Goal: Book appointment/travel/reservation

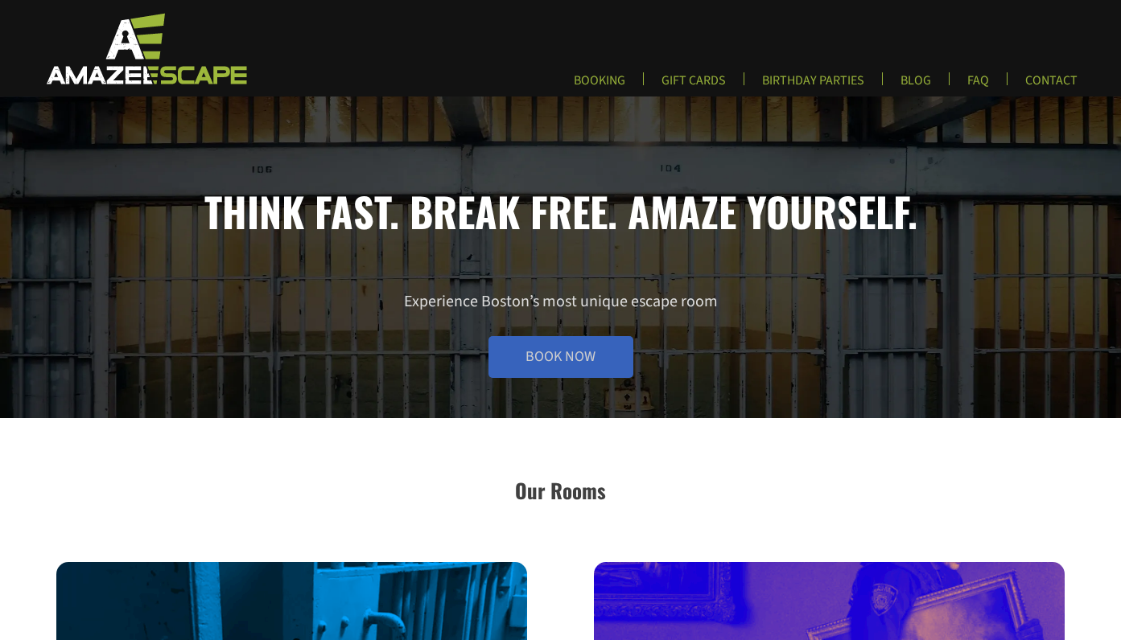
click at [600, 364] on link "Book Now" at bounding box center [560, 357] width 145 height 42
click at [558, 348] on link "Book Now" at bounding box center [560, 357] width 145 height 42
click at [537, 359] on link "Book Now" at bounding box center [560, 357] width 145 height 42
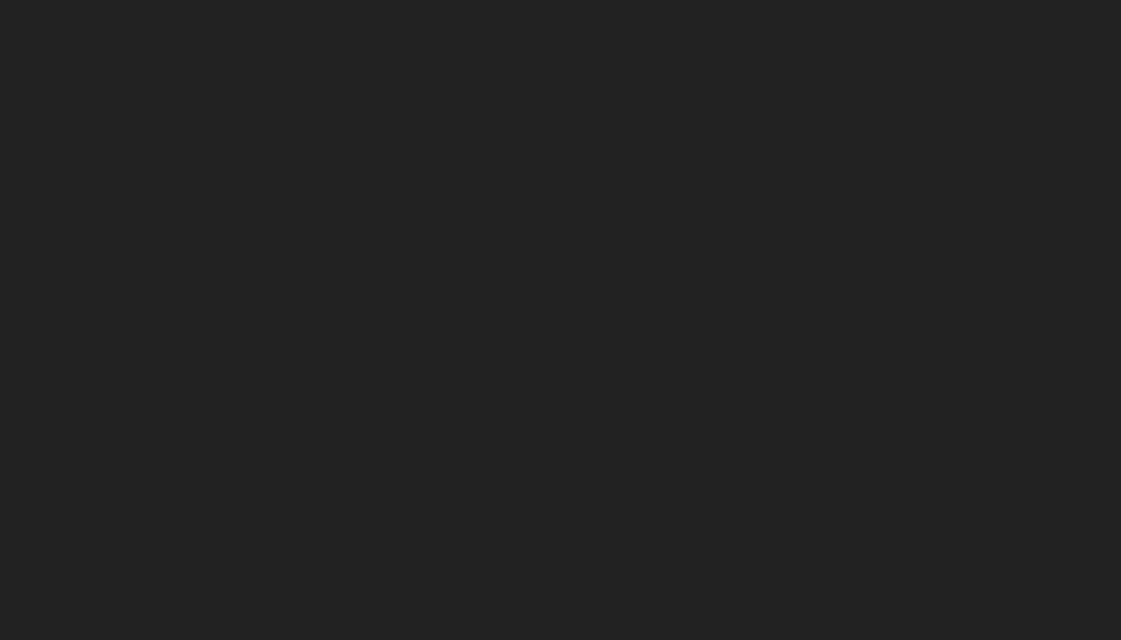
scroll to position [246, 0]
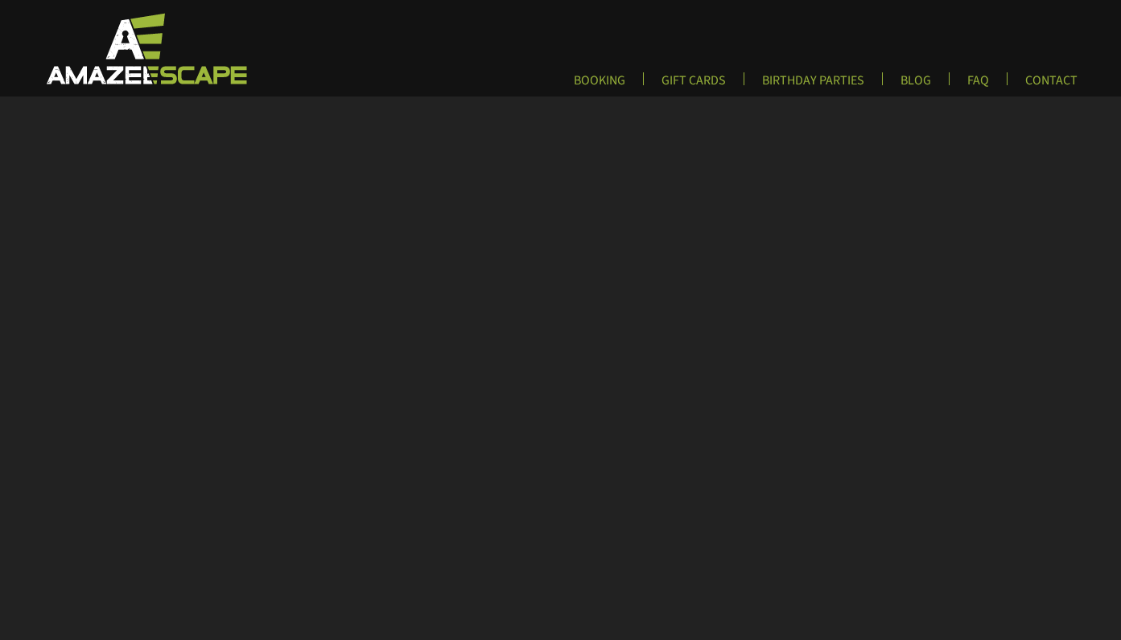
scroll to position [72, 0]
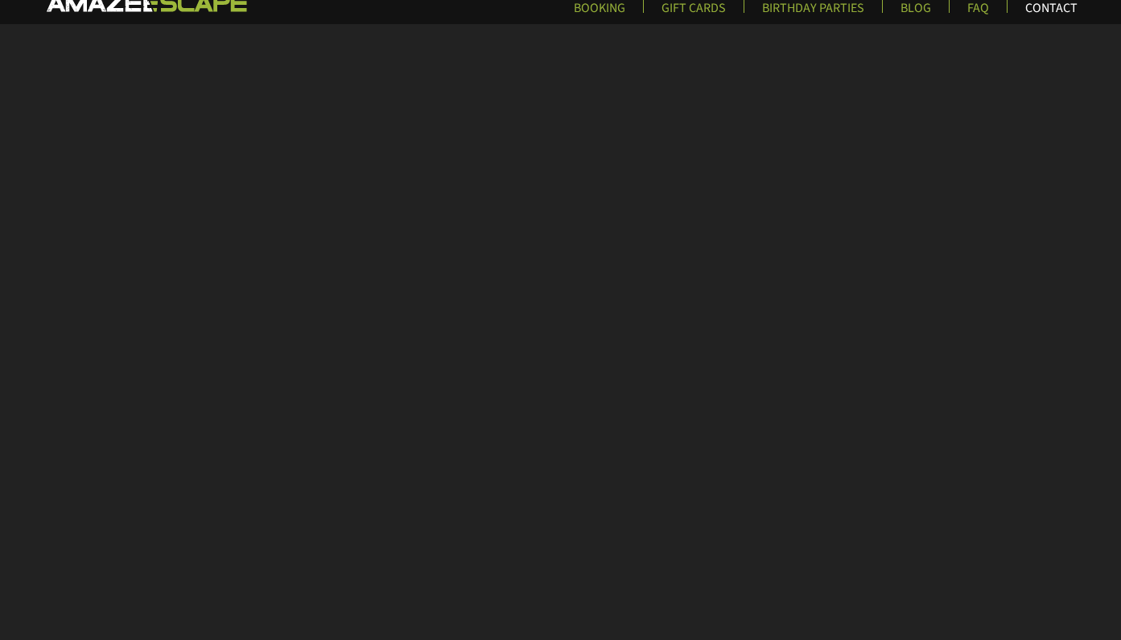
click at [1045, 13] on link "CONTACT" at bounding box center [1051, 13] width 78 height 27
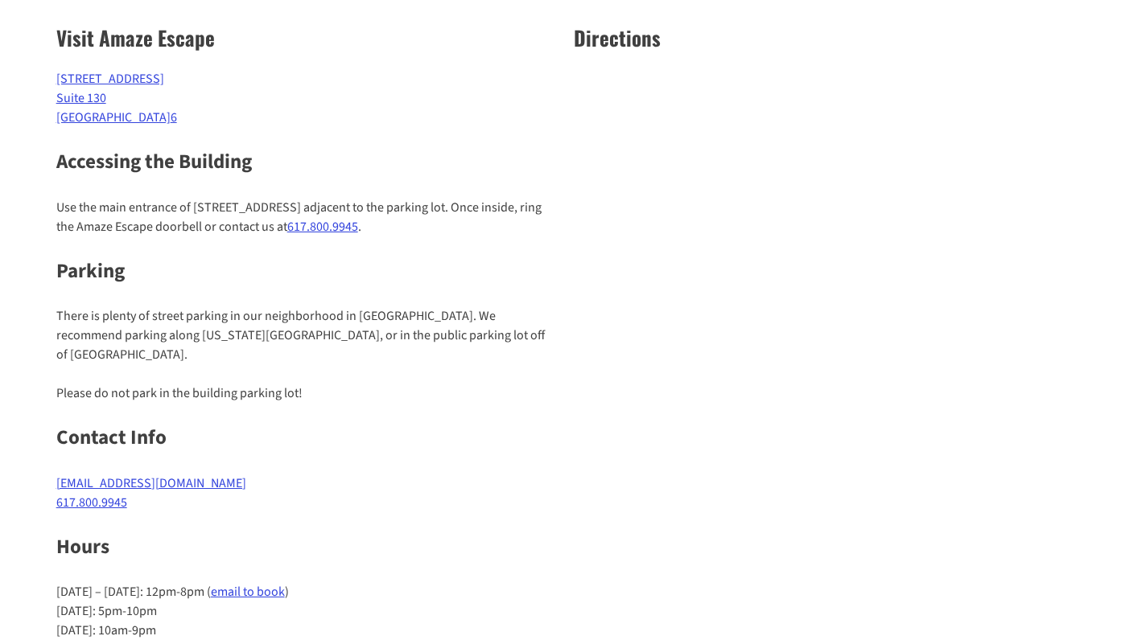
scroll to position [216, 0]
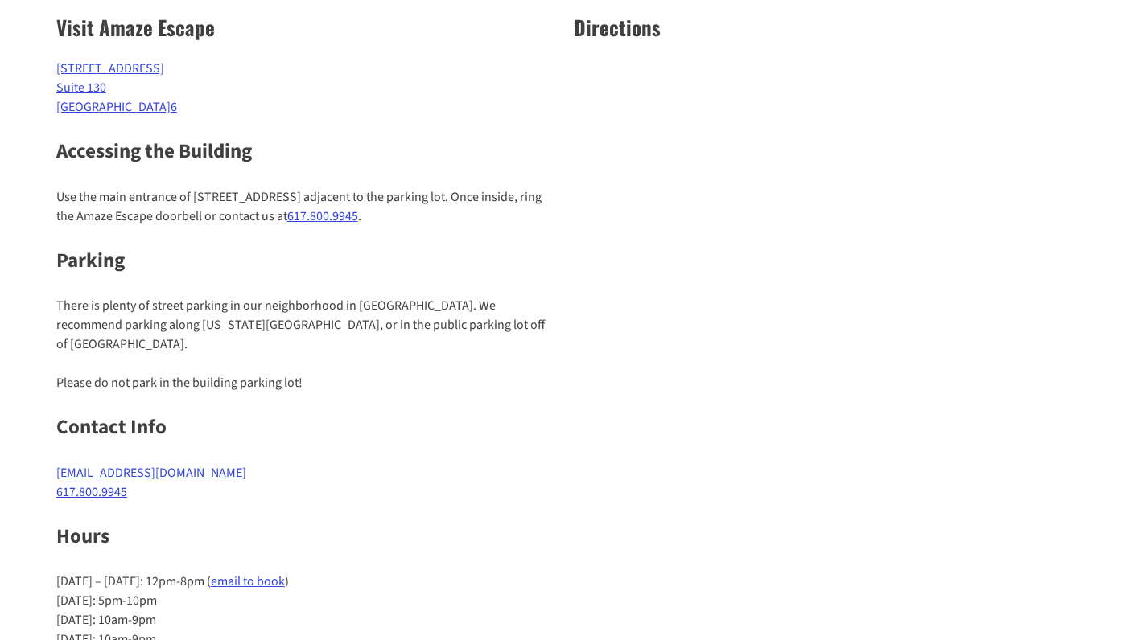
click at [138, 464] on link "[EMAIL_ADDRESS][DOMAIN_NAME]" at bounding box center [151, 473] width 190 height 18
